Goal: Task Accomplishment & Management: Manage account settings

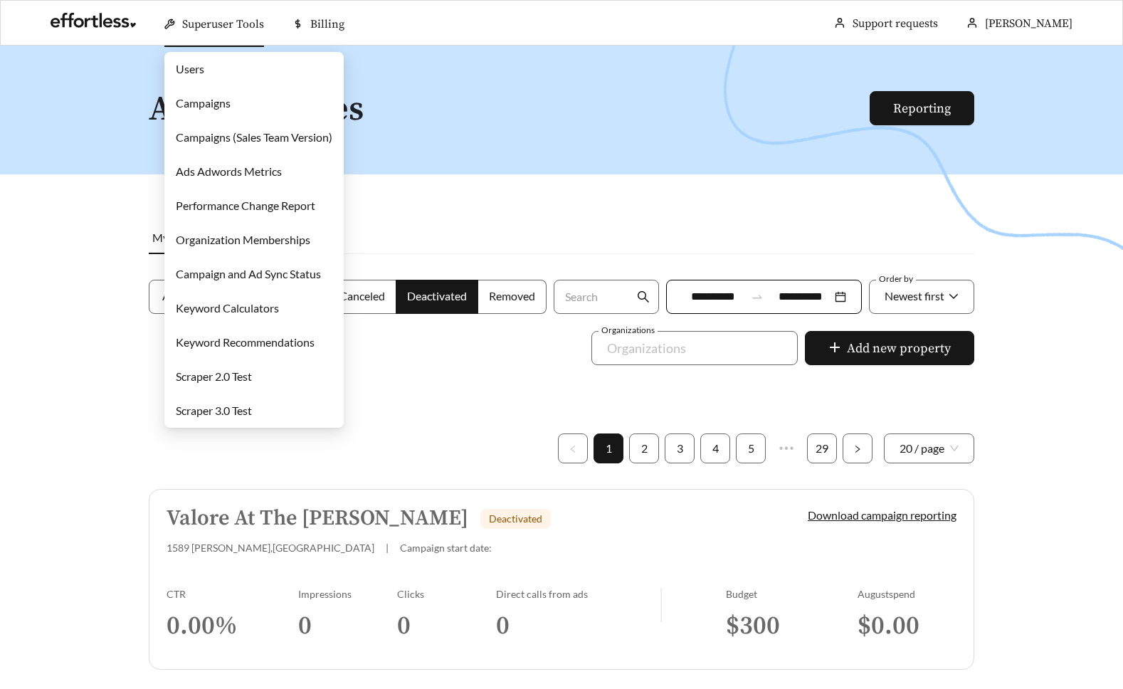
click at [231, 98] on link "Campaigns" at bounding box center [203, 103] width 55 height 14
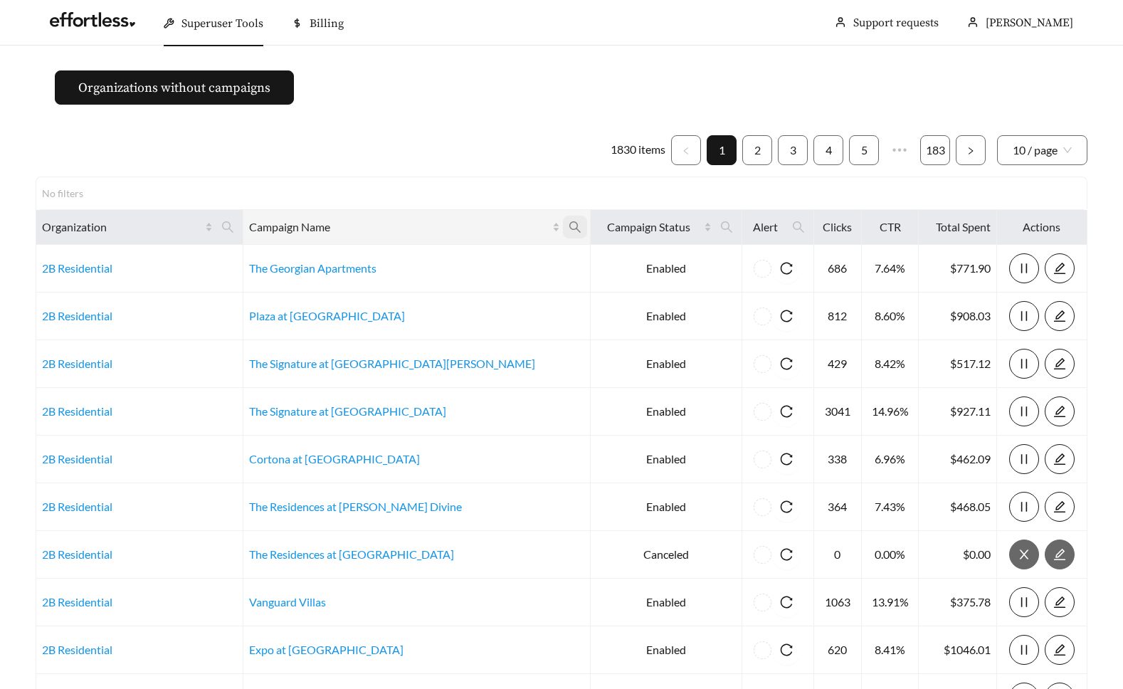
click at [569, 231] on icon "search" at bounding box center [575, 227] width 13 height 13
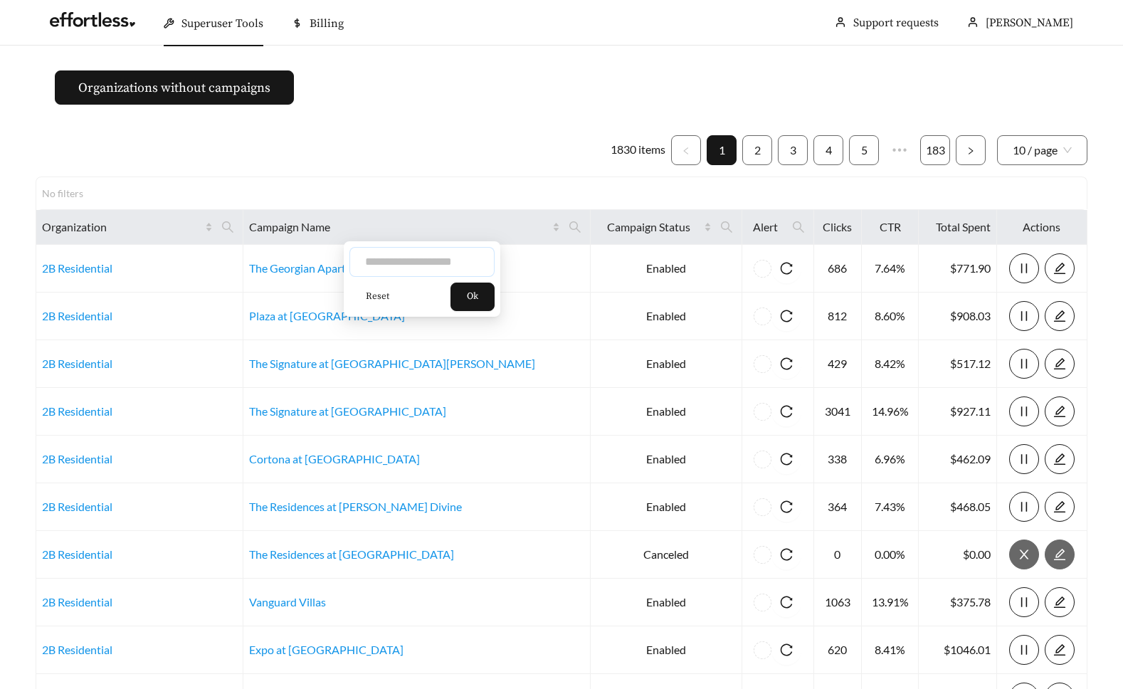
click at [441, 261] on input "text" at bounding box center [421, 262] width 145 height 30
type input "*********"
click at [469, 298] on button "Ok" at bounding box center [472, 297] width 44 height 28
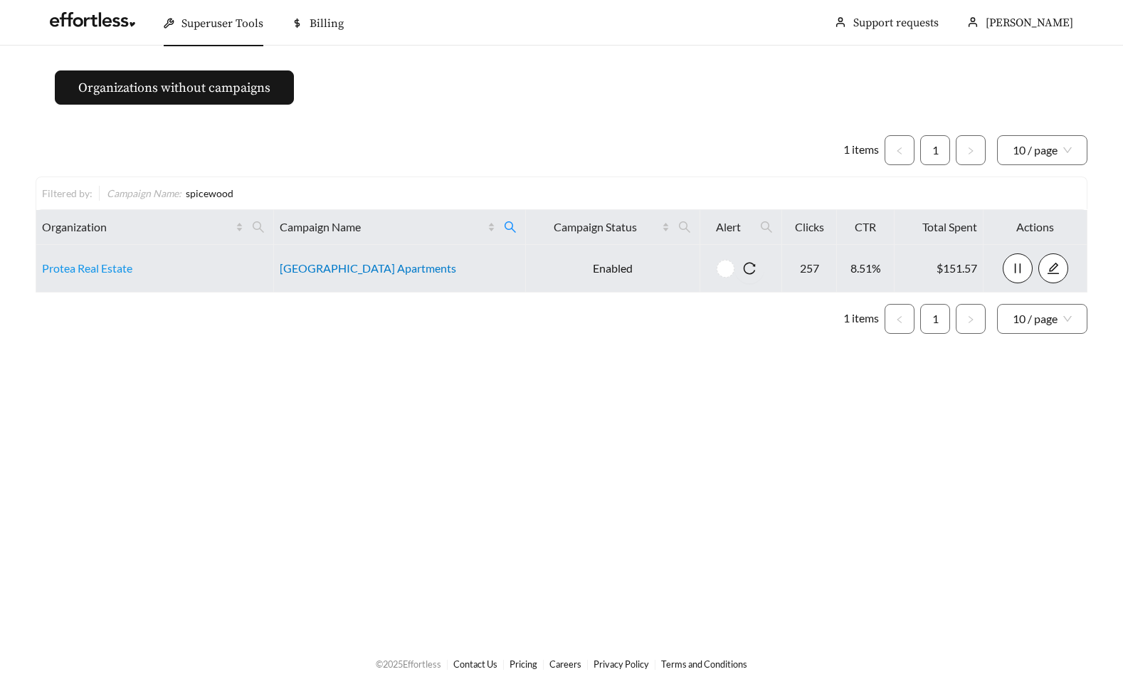
click at [409, 274] on link "Spicewood Crossing Apartments" at bounding box center [368, 268] width 176 height 14
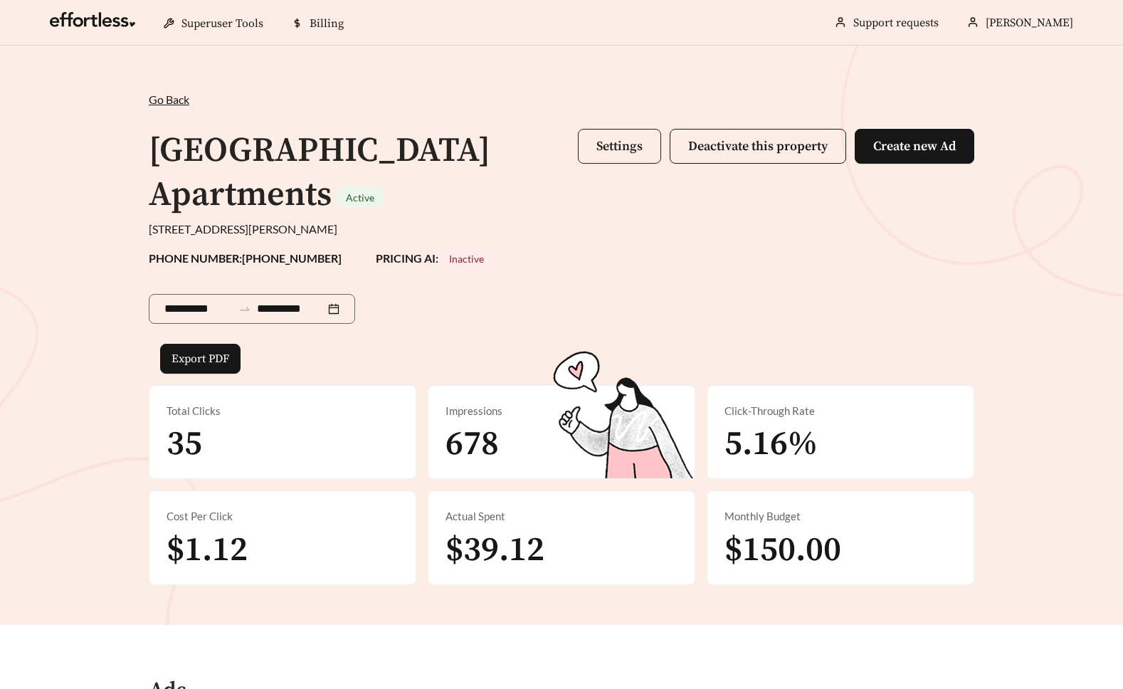
click at [600, 156] on button "Settings" at bounding box center [619, 146] width 83 height 35
click at [597, 169] on span "Settings Deactivate this property Create new Ad" at bounding box center [776, 173] width 396 height 89
click at [601, 155] on button "Settings" at bounding box center [619, 146] width 83 height 35
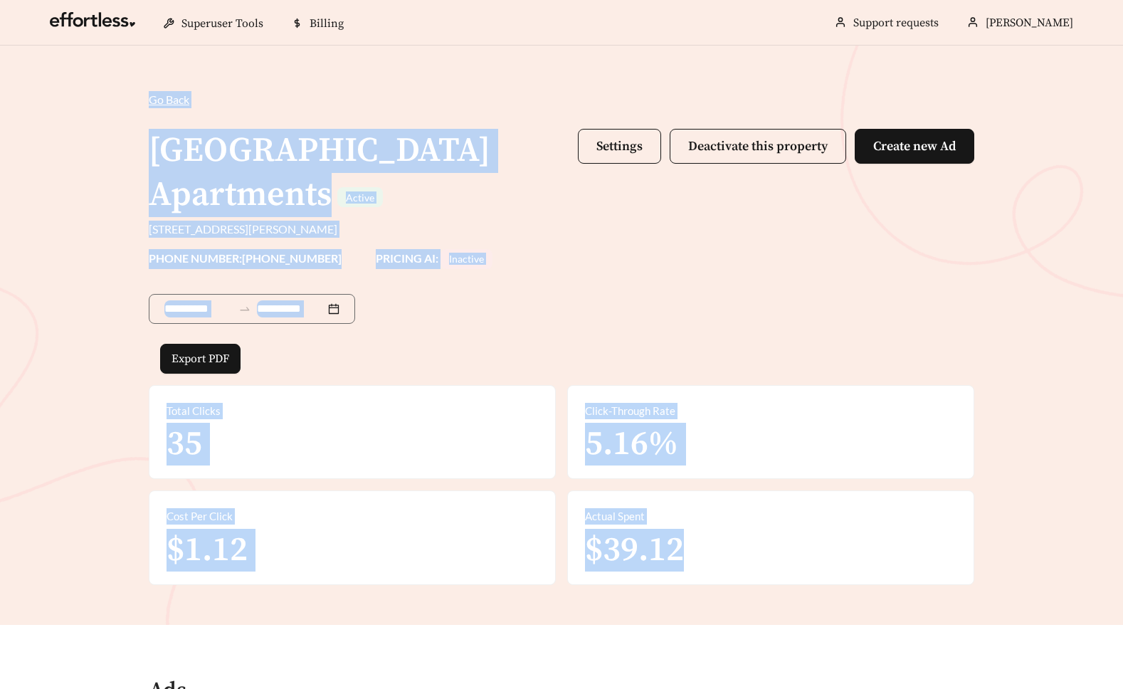
drag, startPoint x: 110, startPoint y: 100, endPoint x: 729, endPoint y: 574, distance: 780.2
click at [729, 574] on div "**********" at bounding box center [561, 335] width 1123 height 579
click at [729, 574] on div "Actual Spent $39.12" at bounding box center [771, 537] width 406 height 93
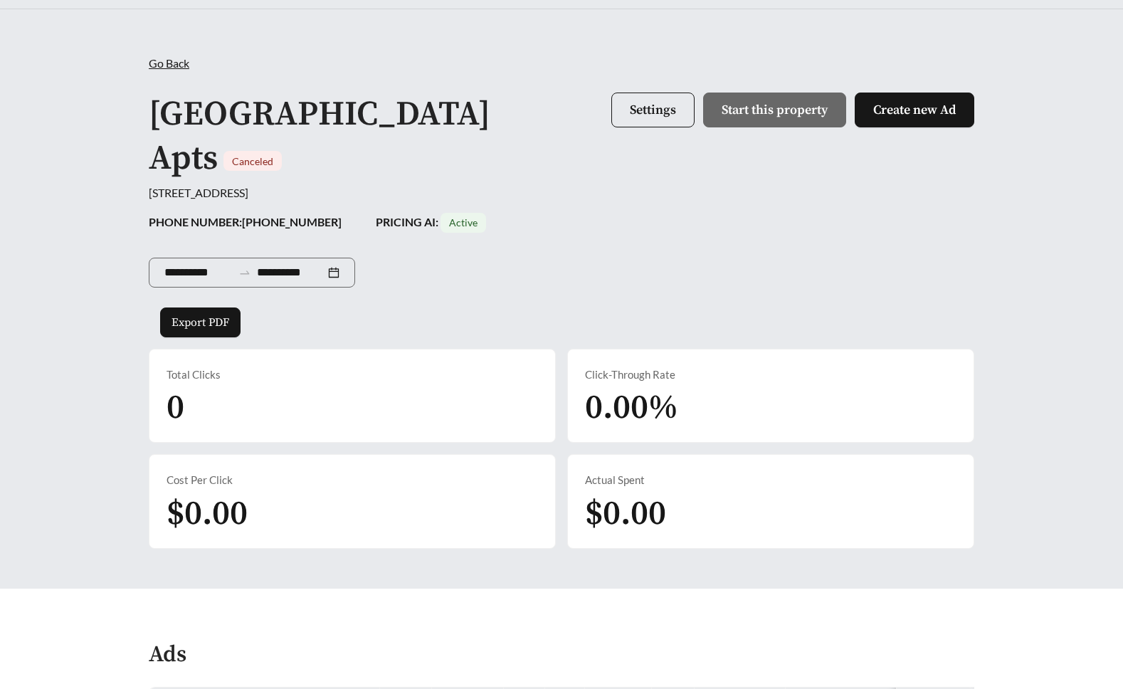
scroll to position [43, 0]
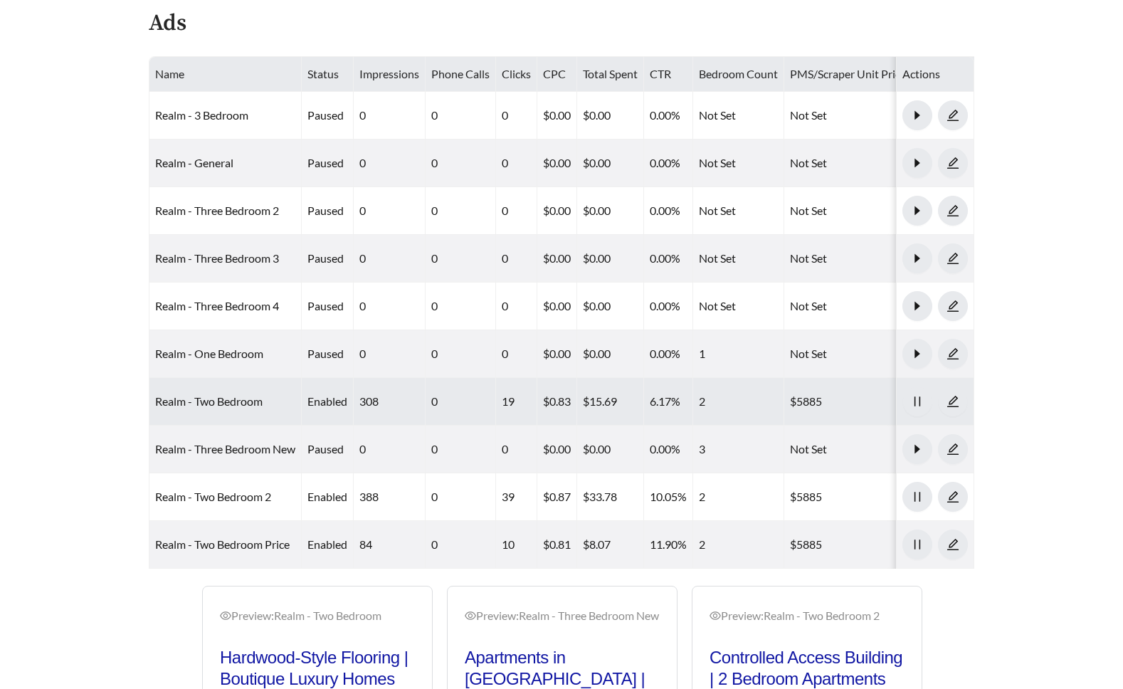
scroll to position [473, 0]
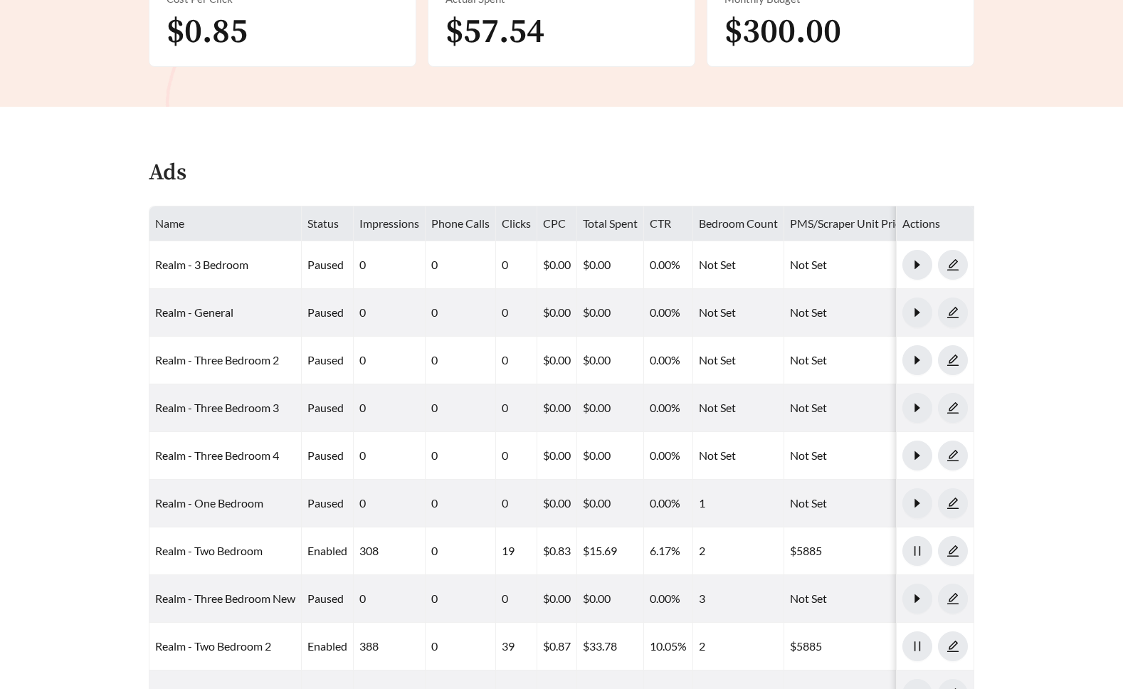
click at [323, 216] on th "Status" at bounding box center [328, 223] width 52 height 35
click at [347, 218] on th "Status" at bounding box center [328, 223] width 52 height 35
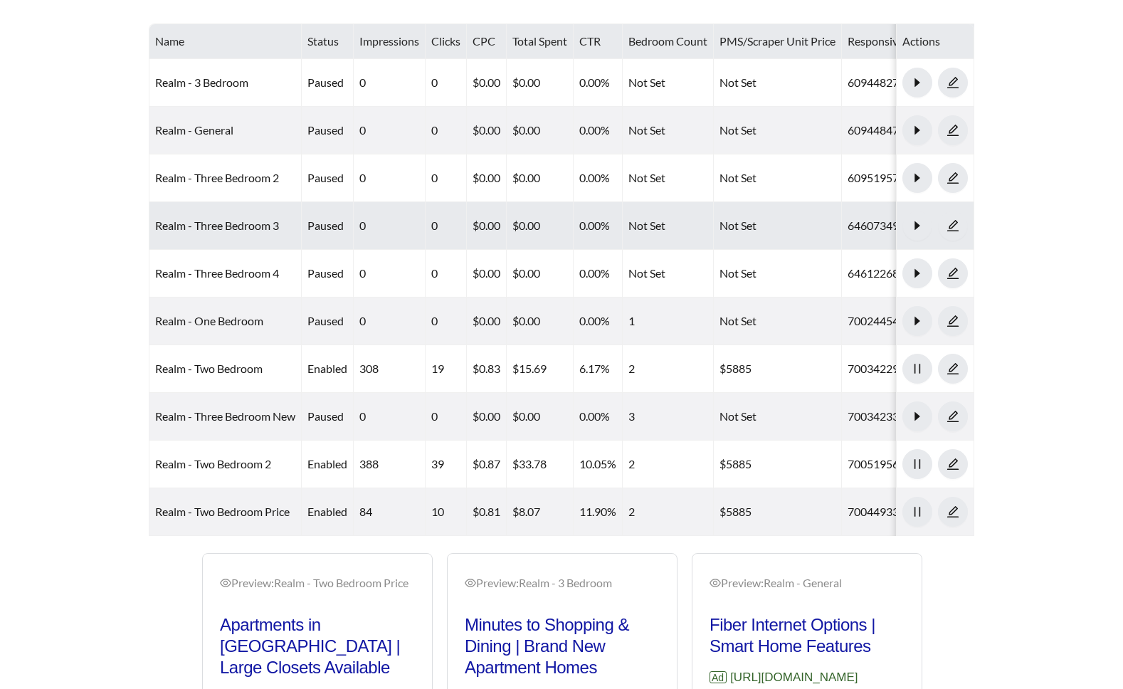
scroll to position [0, 0]
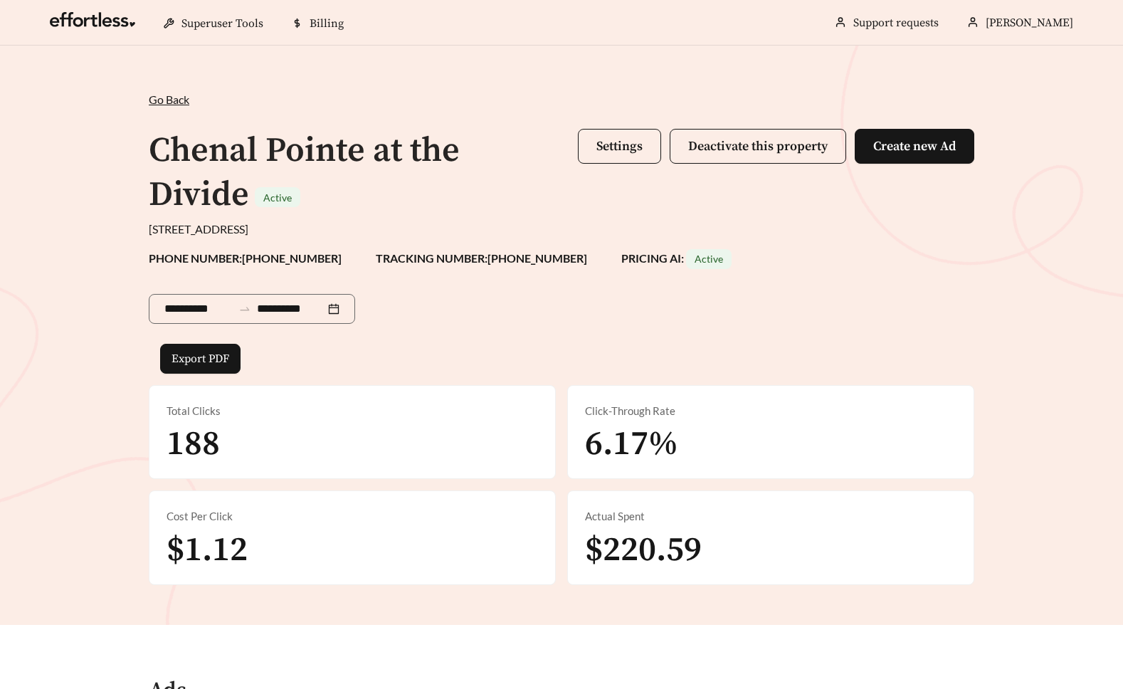
click at [87, 286] on div "**********" at bounding box center [561, 335] width 1123 height 579
